Goal: Navigation & Orientation: Find specific page/section

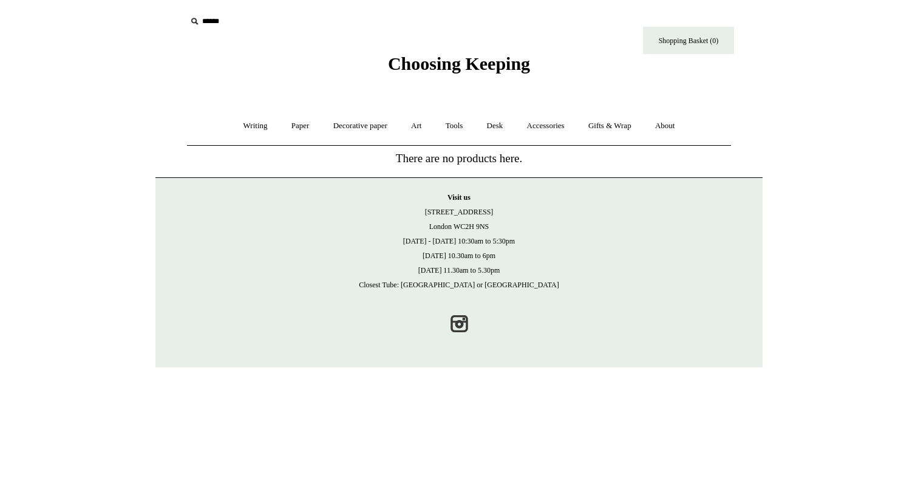
click at [429, 72] on span "Choosing Keeping" at bounding box center [459, 63] width 142 height 20
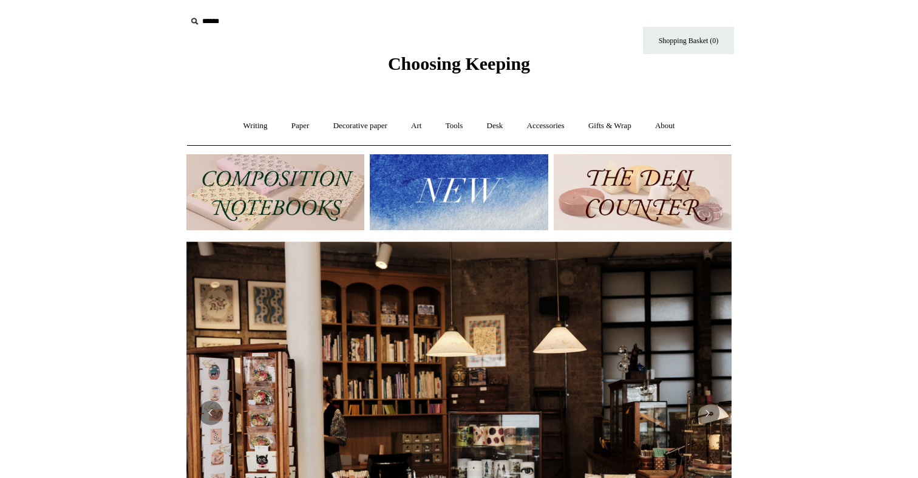
click at [418, 216] on img at bounding box center [459, 192] width 178 height 76
